Goal: Task Accomplishment & Management: Use online tool/utility

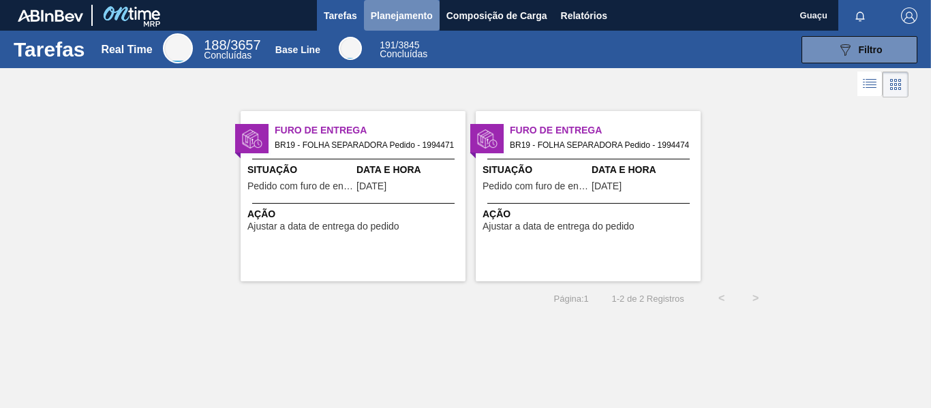
click at [401, 18] on span "Planejamento" at bounding box center [402, 15] width 62 height 16
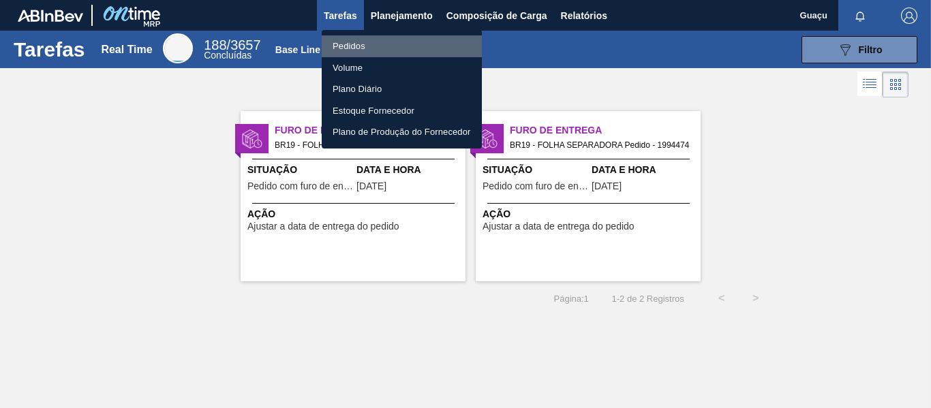
click at [367, 42] on li "Pedidos" at bounding box center [402, 46] width 160 height 22
